Goal: Check status: Check status

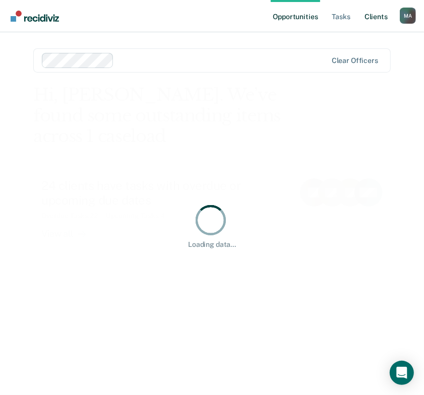
click at [381, 15] on link "Client s" at bounding box center [376, 16] width 27 height 32
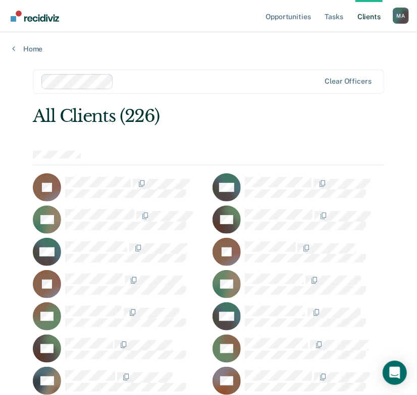
scroll to position [1088, 0]
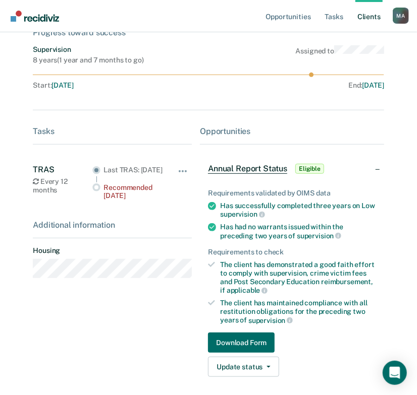
scroll to position [141, 0]
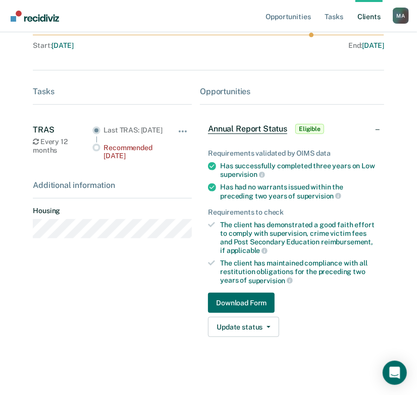
click at [236, 131] on span "Annual Report Status" at bounding box center [247, 129] width 79 height 10
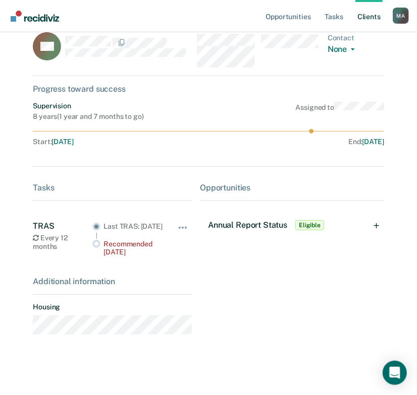
click at [236, 220] on span "Annual Report Status" at bounding box center [247, 225] width 79 height 10
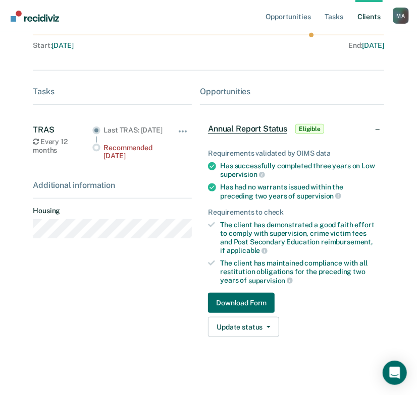
click at [308, 106] on div "Opportunities Annual Report Status Eligible Requirements validated by OIMS data…" at bounding box center [292, 216] width 184 height 259
click at [171, 266] on div "Tasks TRAS Every 12 months Last TRAS: [DATE] Recommended [DATE] Hide from tasks…" at bounding box center [112, 216] width 159 height 259
